Goal: Complete application form

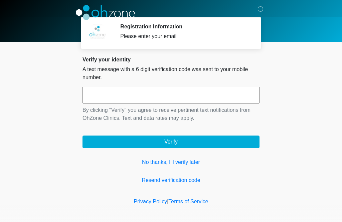
click at [147, 161] on link "No thanks, I'll verify later" at bounding box center [170, 162] width 177 height 8
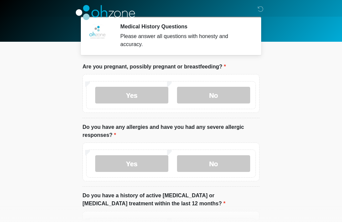
click at [207, 100] on label "No" at bounding box center [213, 95] width 73 height 17
click at [204, 171] on label "No" at bounding box center [213, 163] width 73 height 17
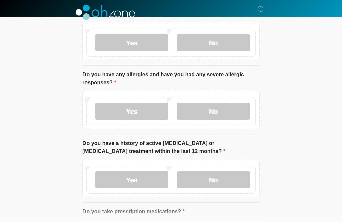
scroll to position [53, 0]
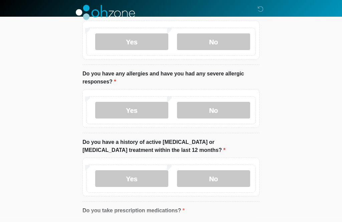
click at [220, 184] on label "No" at bounding box center [213, 178] width 73 height 17
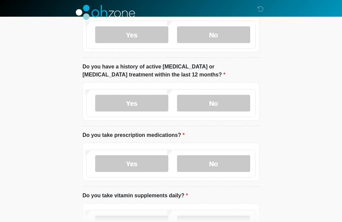
scroll to position [128, 0]
click at [130, 167] on label "Yes" at bounding box center [131, 163] width 73 height 17
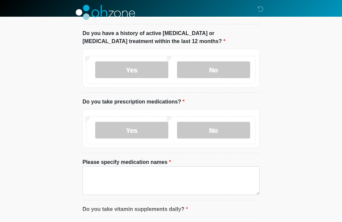
scroll to position [175, 0]
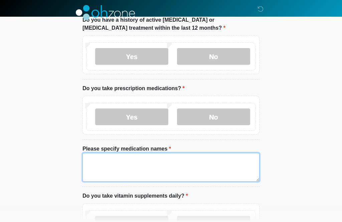
click at [91, 168] on textarea "Please specify medication names" at bounding box center [170, 167] width 177 height 29
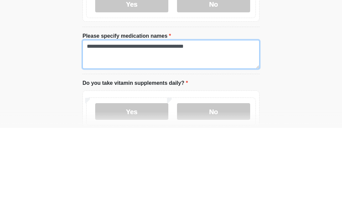
scroll to position [197, 0]
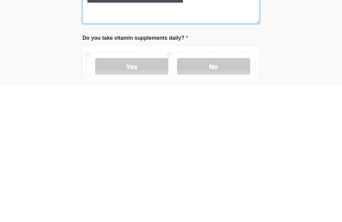
type textarea "**********"
click at [138, 194] on label "Yes" at bounding box center [131, 202] width 73 height 17
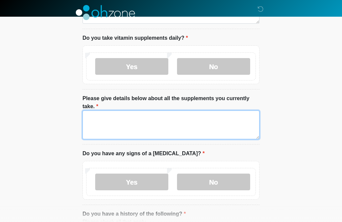
click at [96, 120] on textarea "Please give details below about all the supplements you currently take." at bounding box center [170, 124] width 177 height 29
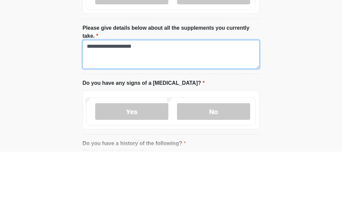
click at [98, 110] on textarea "**********" at bounding box center [170, 124] width 177 height 29
click at [97, 110] on textarea "**********" at bounding box center [170, 124] width 177 height 29
click at [100, 110] on textarea "**********" at bounding box center [170, 124] width 177 height 29
click at [151, 110] on textarea "**********" at bounding box center [170, 124] width 177 height 29
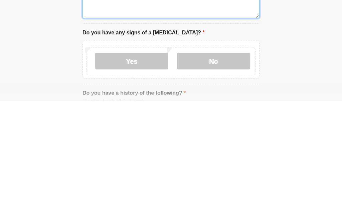
type textarea "**********"
click at [217, 173] on label "No" at bounding box center [213, 181] width 73 height 17
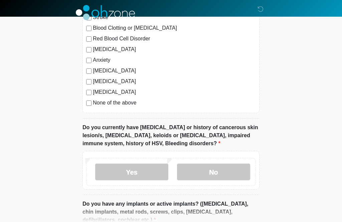
scroll to position [603, 0]
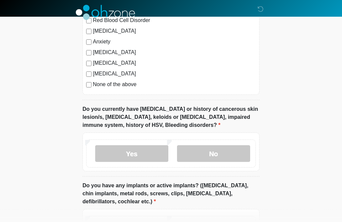
click at [89, 57] on div "High Blood Pressure Heart Disease Heart Attack Stroke Blood Clotting or Bleedin…" at bounding box center [170, 27] width 177 height 135
click at [93, 50] on label "Autoimmune Disorder" at bounding box center [174, 53] width 163 height 8
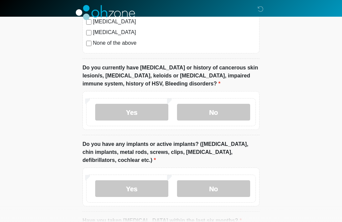
scroll to position [645, 0]
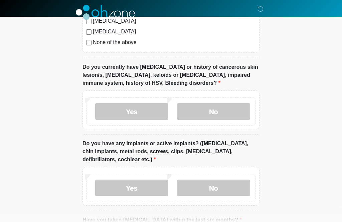
click at [217, 114] on label "No" at bounding box center [213, 111] width 73 height 17
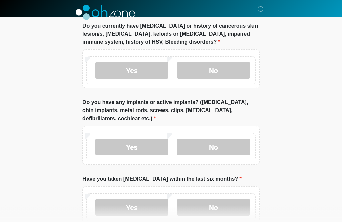
scroll to position [687, 0]
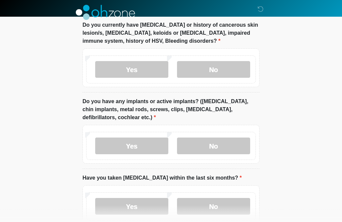
click at [134, 150] on label "Yes" at bounding box center [131, 146] width 73 height 17
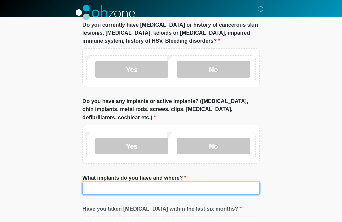
click at [111, 186] on input "What implants do you have and where?" at bounding box center [170, 188] width 177 height 13
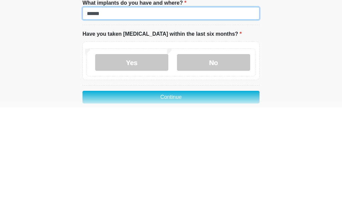
type input "******"
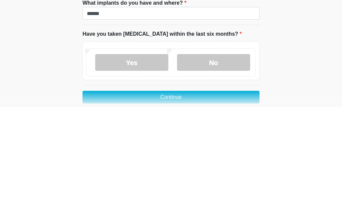
click at [218, 169] on label "No" at bounding box center [213, 177] width 73 height 17
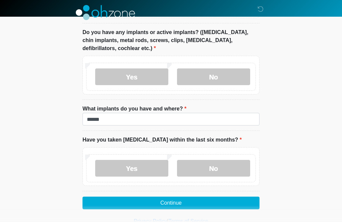
click at [193, 204] on button "Continue" at bounding box center [170, 203] width 177 height 13
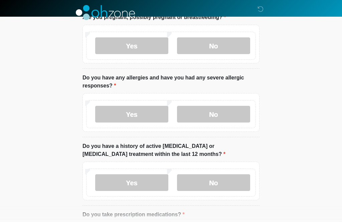
scroll to position [0, 0]
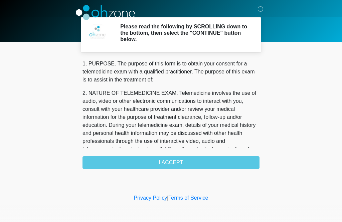
click at [214, 163] on div "1. PURPOSE. The purpose of this form is to obtain your consent for a telemedici…" at bounding box center [170, 114] width 177 height 109
click at [171, 158] on div "1. PURPOSE. The purpose of this form is to obtain your consent for a telemedici…" at bounding box center [170, 114] width 177 height 109
click at [178, 159] on div "1. PURPOSE. The purpose of this form is to obtain your consent for a telemedici…" at bounding box center [170, 114] width 177 height 109
click at [179, 161] on div "1. PURPOSE. The purpose of this form is to obtain your consent for a telemedici…" at bounding box center [170, 114] width 177 height 109
click at [172, 161] on div "1. PURPOSE. The purpose of this form is to obtain your consent for a telemedici…" at bounding box center [170, 114] width 177 height 109
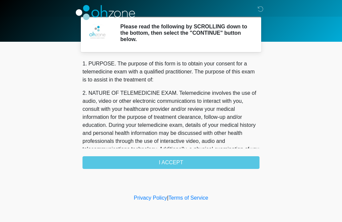
click at [174, 162] on div "1. PURPOSE. The purpose of this form is to obtain your consent for a telemedici…" at bounding box center [170, 114] width 177 height 109
click at [174, 32] on h2 "Please read the following by SCROLLING down to the bottom, then select the "CON…" at bounding box center [184, 32] width 129 height 19
click at [138, 28] on h2 "Please read the following by SCROLLING down to the bottom, then select the "CON…" at bounding box center [184, 32] width 129 height 19
click at [148, 7] on div at bounding box center [166, 12] width 200 height 25
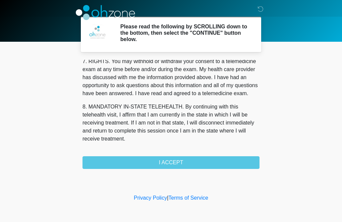
scroll to position [299, 0]
click at [184, 162] on button "I ACCEPT" at bounding box center [170, 162] width 177 height 13
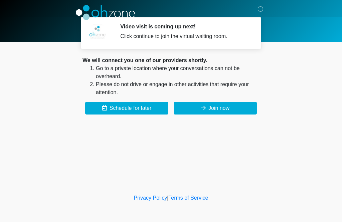
click at [225, 106] on button "Join now" at bounding box center [214, 108] width 83 height 13
